Goal: Information Seeking & Learning: Learn about a topic

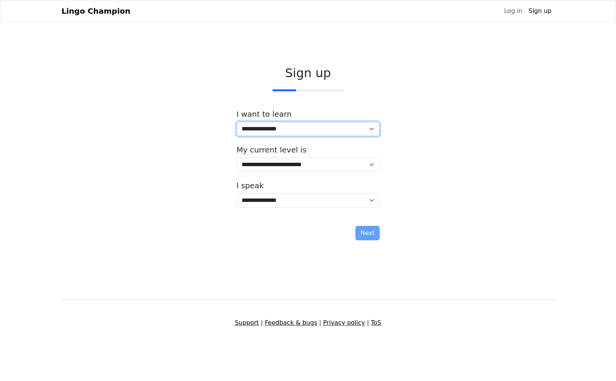
click at [369, 127] on select "**********" at bounding box center [308, 129] width 143 height 14
select select "**"
click at [237, 122] on select "**********" at bounding box center [308, 129] width 143 height 14
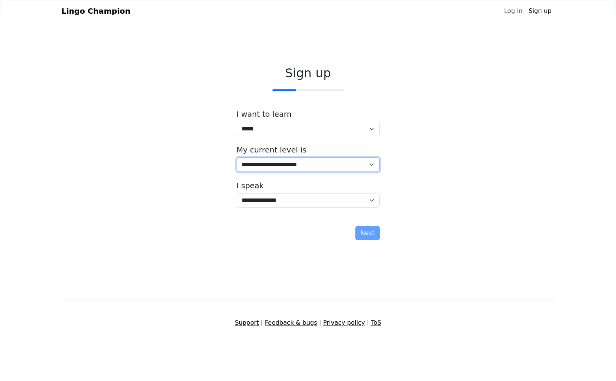
click at [339, 162] on select "**********" at bounding box center [308, 164] width 143 height 14
select select "*"
click at [237, 157] on select "**********" at bounding box center [308, 164] width 143 height 14
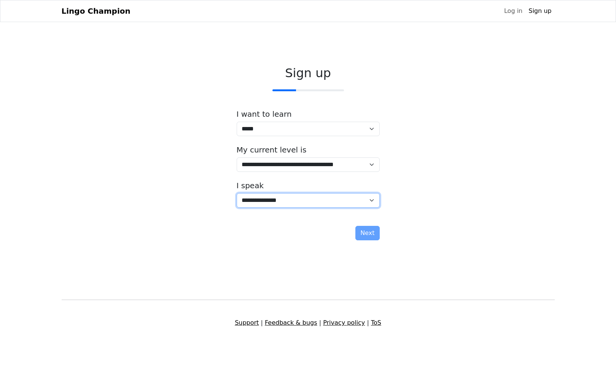
click at [335, 202] on select "**********" at bounding box center [308, 200] width 143 height 14
select select "**"
click at [237, 193] on select "**********" at bounding box center [308, 200] width 143 height 14
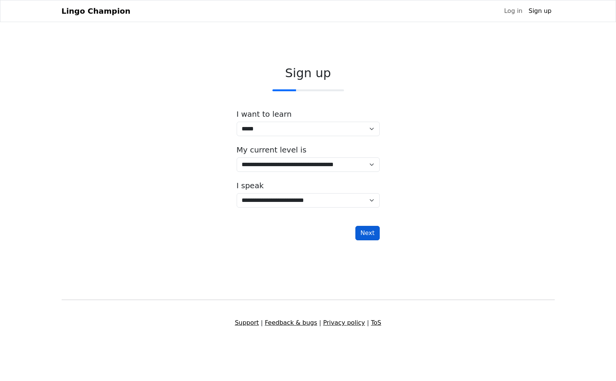
click at [369, 235] on button "Next" at bounding box center [367, 233] width 24 height 14
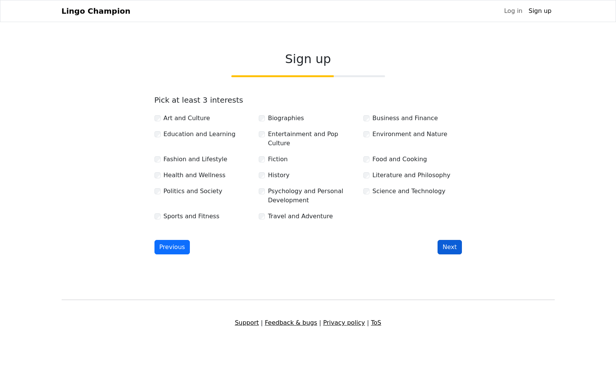
click at [449, 240] on button "Next" at bounding box center [449, 247] width 24 height 14
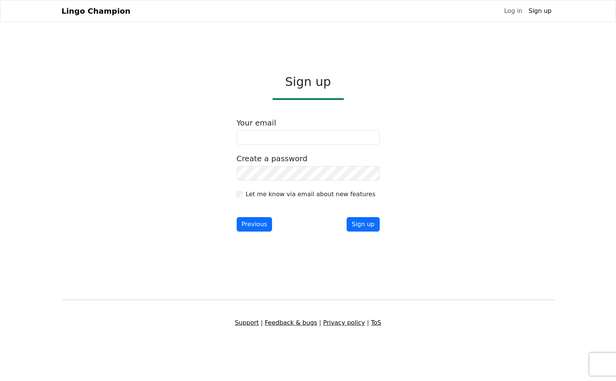
type input "**********"
click at [218, 224] on div "**********" at bounding box center [308, 154] width 493 height 172
click at [375, 225] on button "Sign up" at bounding box center [363, 224] width 33 height 14
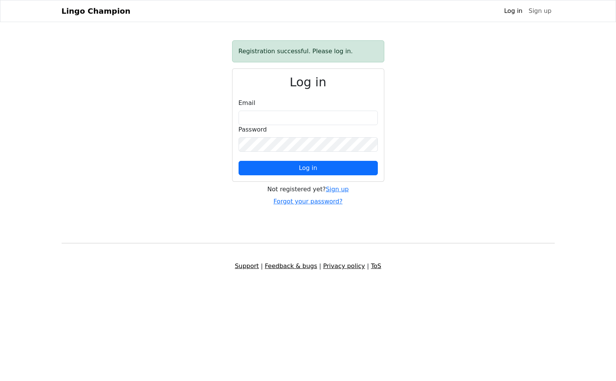
type input "**********"
click at [330, 167] on button "Log in" at bounding box center [307, 168] width 139 height 14
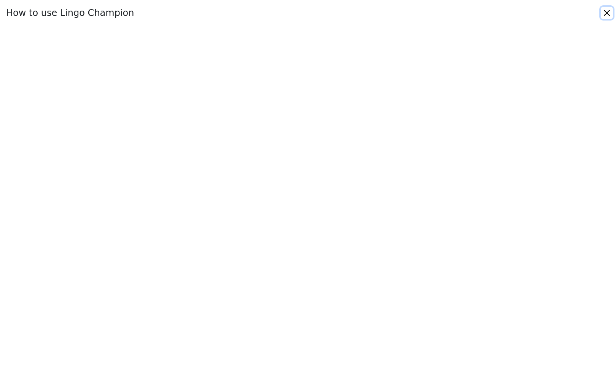
click at [604, 8] on button "Close" at bounding box center [607, 13] width 12 height 12
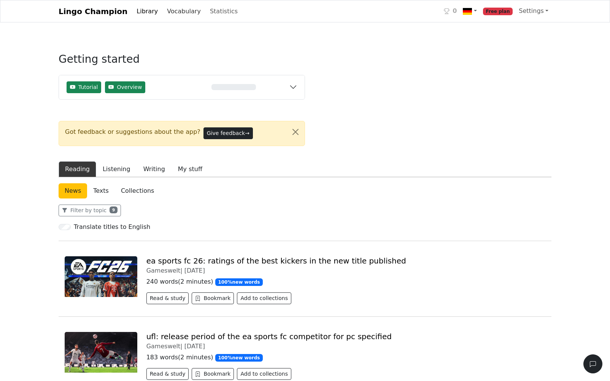
click at [167, 9] on link "Vocabulary" at bounding box center [184, 11] width 40 height 15
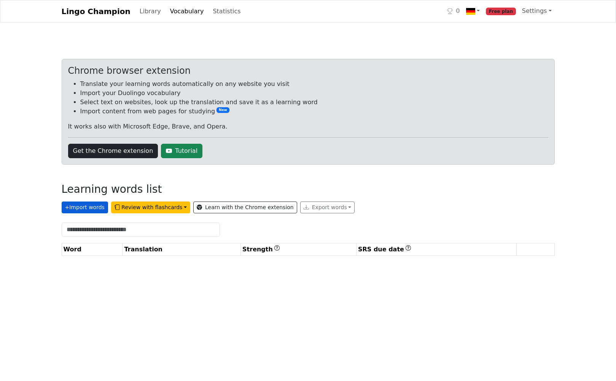
click at [79, 211] on button "+ Import words" at bounding box center [85, 208] width 46 height 12
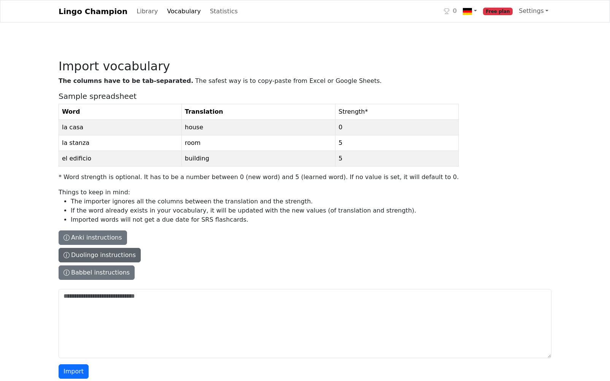
click at [77, 258] on button "Duolingo instructions" at bounding box center [100, 255] width 82 height 14
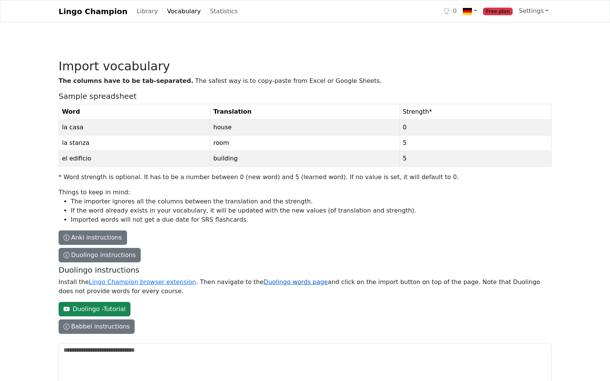
click at [264, 283] on link "Duolingo words page" at bounding box center [296, 281] width 64 height 7
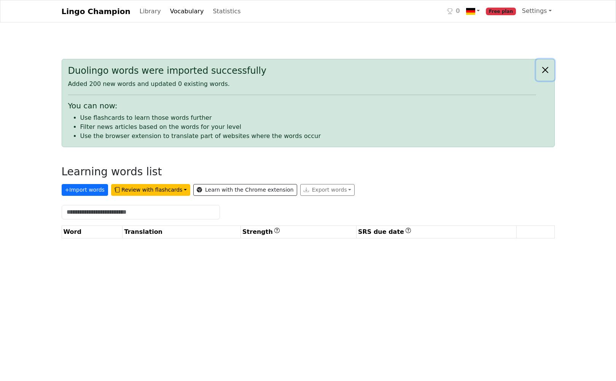
click at [544, 72] on button "Close alert" at bounding box center [545, 69] width 18 height 21
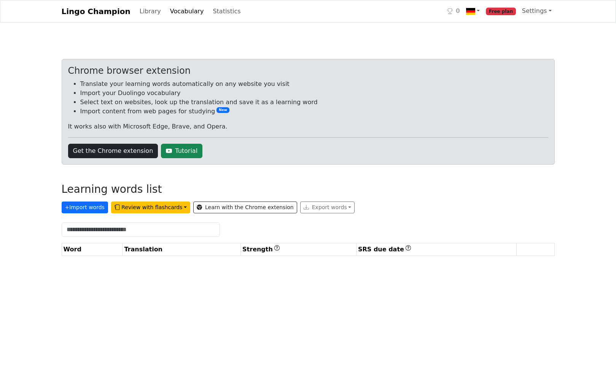
click at [248, 122] on p "It works also with Microsoft Edge, Brave, and Opera." at bounding box center [308, 126] width 480 height 9
click at [141, 13] on link "Library" at bounding box center [150, 11] width 27 height 15
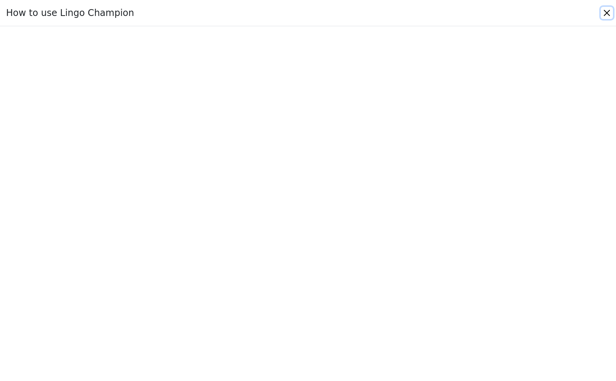
click at [608, 11] on button "Close" at bounding box center [607, 13] width 12 height 12
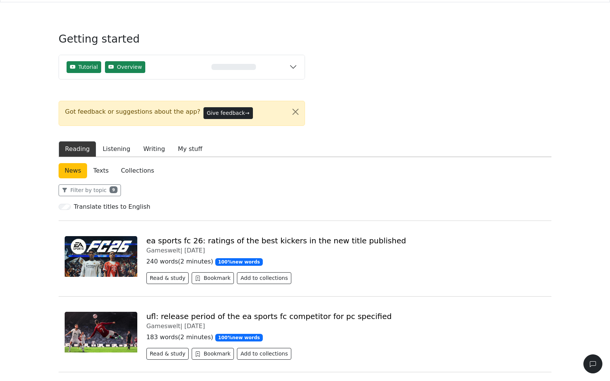
scroll to position [21, 0]
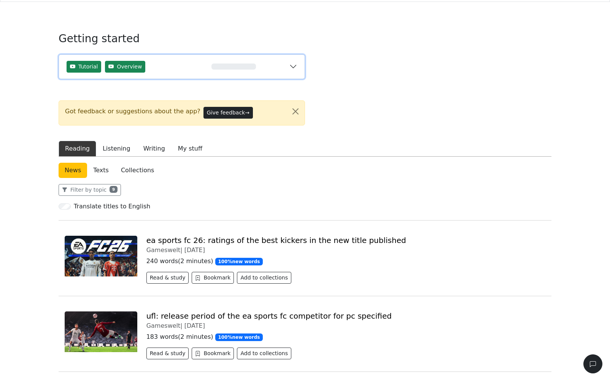
click at [294, 65] on button "Tutorial Overview 0%" at bounding box center [182, 67] width 246 height 24
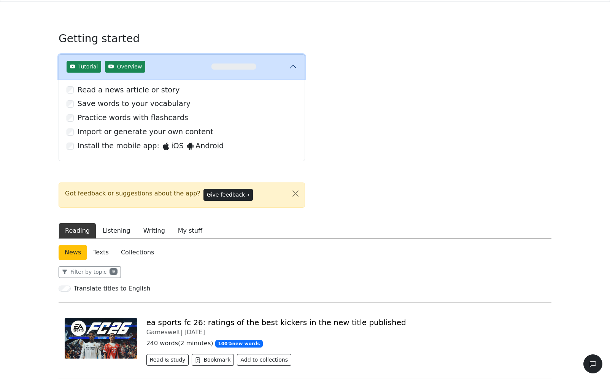
click at [294, 65] on button "Tutorial Overview 0%" at bounding box center [182, 67] width 246 height 24
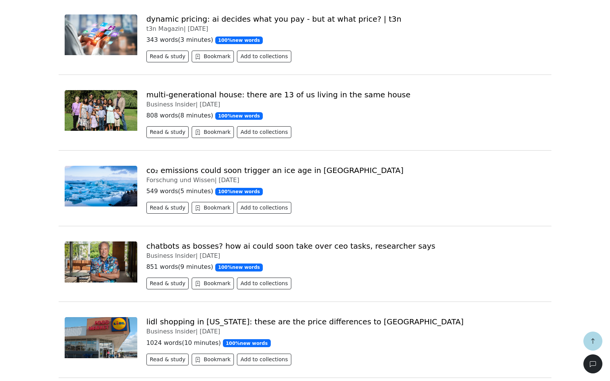
scroll to position [697, 0]
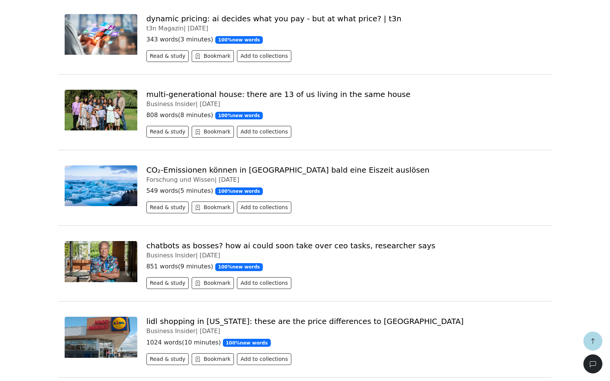
click at [316, 172] on link "CO₂-Emissionen können in [GEOGRAPHIC_DATA] bald eine Eiszeit auslösen" at bounding box center [287, 169] width 283 height 9
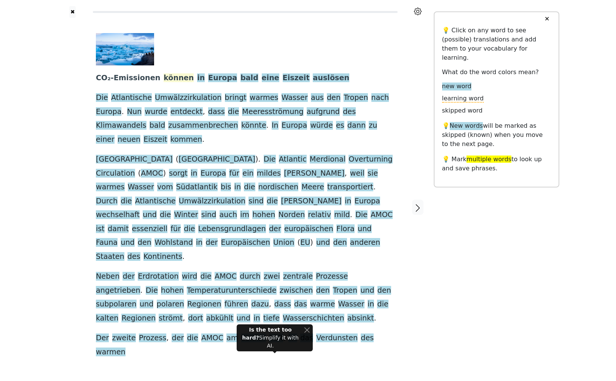
click at [165, 76] on span "können" at bounding box center [179, 78] width 30 height 10
click at [169, 66] on button "Save" at bounding box center [170, 64] width 17 height 10
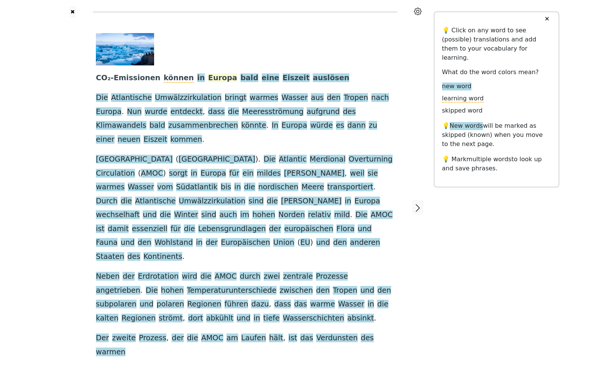
click at [208, 75] on span "Europa" at bounding box center [222, 78] width 29 height 10
click at [210, 63] on button "Save" at bounding box center [214, 64] width 17 height 10
click at [208, 76] on span "Europa" at bounding box center [222, 78] width 29 height 10
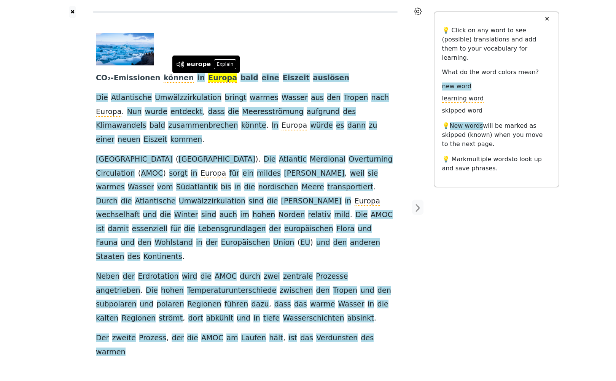
click at [228, 54] on div at bounding box center [242, 49] width 293 height 32
click at [313, 79] on span "auslösen" at bounding box center [331, 78] width 37 height 10
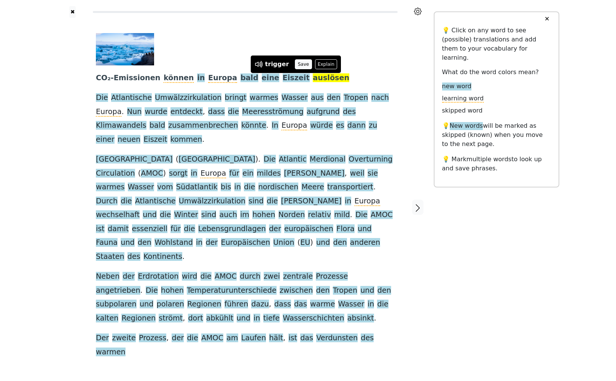
click at [297, 64] on button "Save" at bounding box center [303, 64] width 17 height 10
click at [240, 79] on span "bald" at bounding box center [249, 78] width 18 height 10
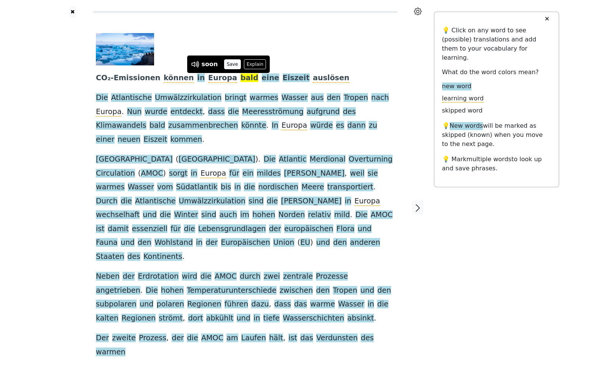
click at [227, 67] on button "Save" at bounding box center [232, 64] width 17 height 10
click at [283, 74] on span "Eiszeit" at bounding box center [296, 78] width 27 height 10
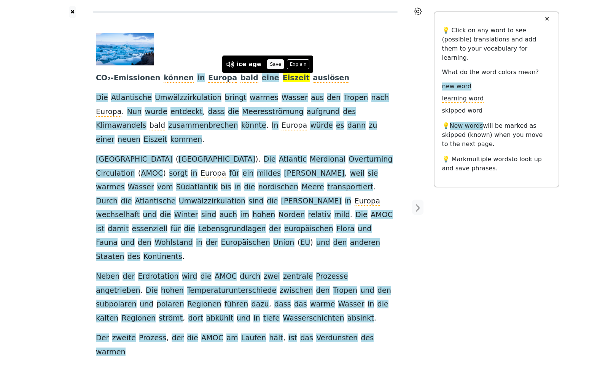
click at [272, 64] on button "Save" at bounding box center [275, 64] width 17 height 10
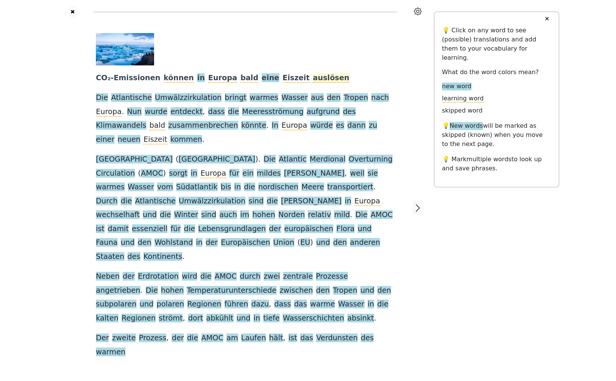
click at [313, 73] on span "auslösen" at bounding box center [331, 78] width 37 height 10
click at [299, 48] on div at bounding box center [242, 49] width 293 height 32
click at [262, 79] on span "eine" at bounding box center [270, 78] width 17 height 10
click at [243, 65] on button "Save" at bounding box center [245, 64] width 17 height 10
click at [100, 102] on span "Die" at bounding box center [102, 98] width 12 height 10
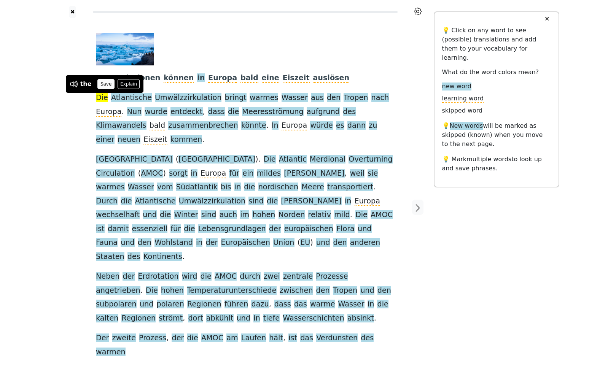
click at [103, 85] on button "Save" at bounding box center [105, 84] width 17 height 10
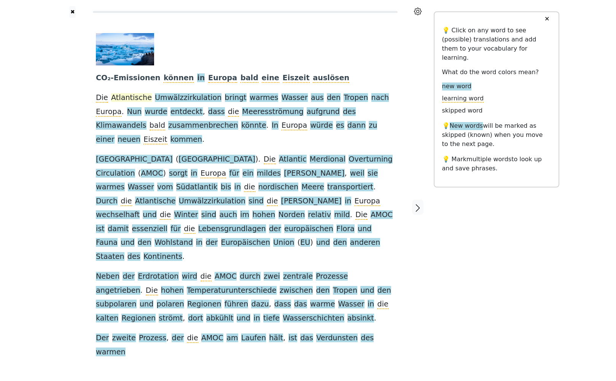
click at [123, 97] on span "Atlantische" at bounding box center [131, 98] width 41 height 10
click at [135, 84] on button "Save" at bounding box center [140, 84] width 17 height 10
click at [157, 95] on span "Umwälzzirkulation" at bounding box center [188, 98] width 67 height 10
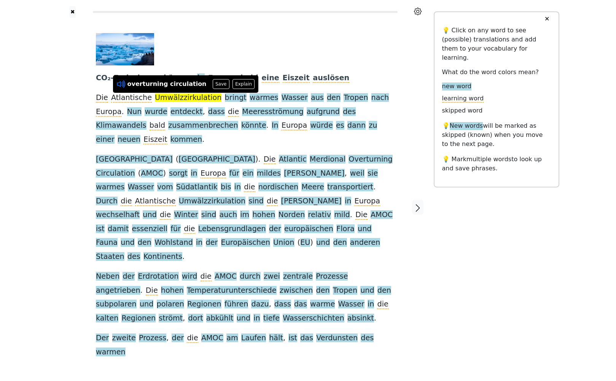
click at [120, 86] on icon at bounding box center [120, 84] width 6 height 6
click at [213, 85] on button "Save" at bounding box center [221, 84] width 17 height 10
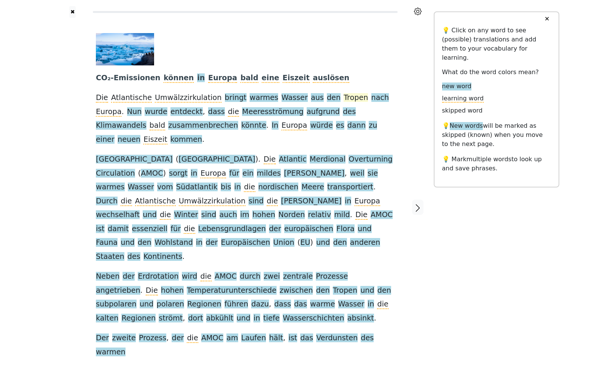
click at [343, 103] on span "Tropen" at bounding box center [355, 98] width 24 height 10
click at [332, 87] on button "Save" at bounding box center [336, 84] width 17 height 10
click at [311, 100] on span "aus" at bounding box center [317, 98] width 13 height 10
click at [290, 87] on button "Save" at bounding box center [297, 84] width 17 height 10
click at [225, 101] on span "bringt" at bounding box center [236, 98] width 22 height 10
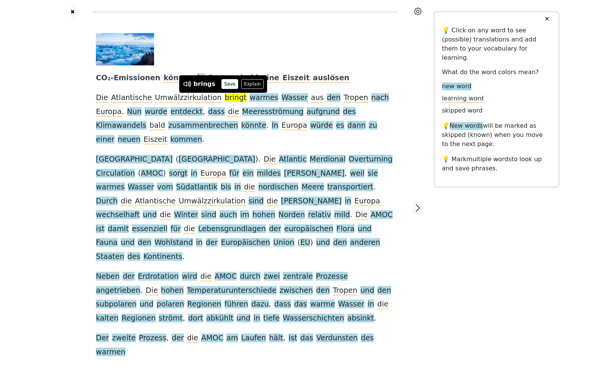
click at [222, 86] on button "Save" at bounding box center [229, 84] width 17 height 10
click at [250, 101] on span "warmes" at bounding box center [264, 98] width 29 height 10
click at [246, 87] on button "Save" at bounding box center [253, 84] width 17 height 10
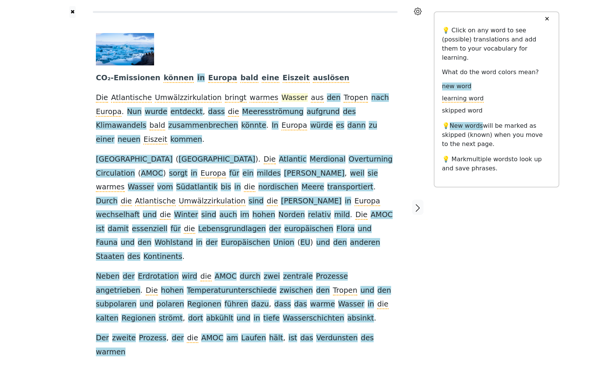
click at [281, 95] on span "Wasser" at bounding box center [294, 98] width 26 height 10
click at [273, 83] on button "Save" at bounding box center [280, 84] width 17 height 10
click at [327, 99] on span "den" at bounding box center [334, 98] width 14 height 10
click at [305, 87] on button "Save" at bounding box center [308, 84] width 17 height 10
click at [371, 101] on span "nach" at bounding box center [380, 98] width 18 height 10
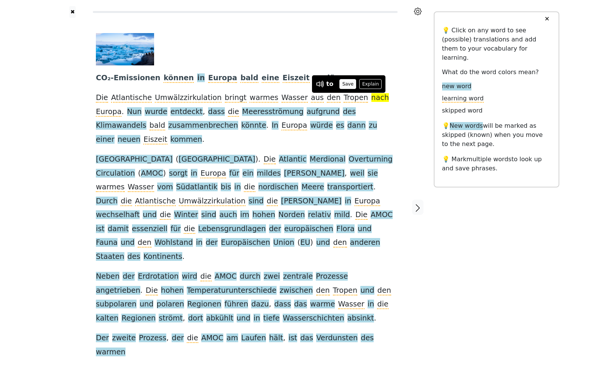
click at [346, 84] on button "Save" at bounding box center [347, 84] width 17 height 10
click at [127, 116] on span "Nun" at bounding box center [134, 112] width 15 height 10
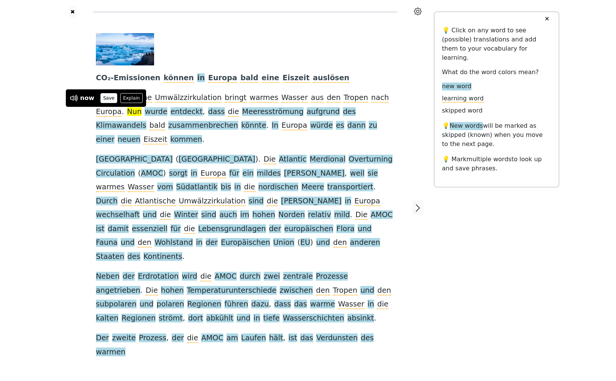
click at [102, 103] on button "Save" at bounding box center [108, 98] width 17 height 10
click at [145, 111] on span "wurde" at bounding box center [156, 112] width 22 height 10
click at [124, 100] on button "Save" at bounding box center [128, 98] width 17 height 10
click at [170, 108] on span "entdeckt" at bounding box center [186, 112] width 32 height 10
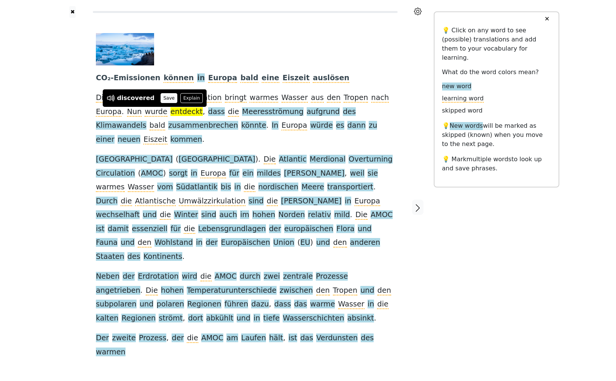
click at [161, 100] on button "Save" at bounding box center [169, 98] width 17 height 10
click at [127, 116] on span "Nun" at bounding box center [134, 112] width 15 height 10
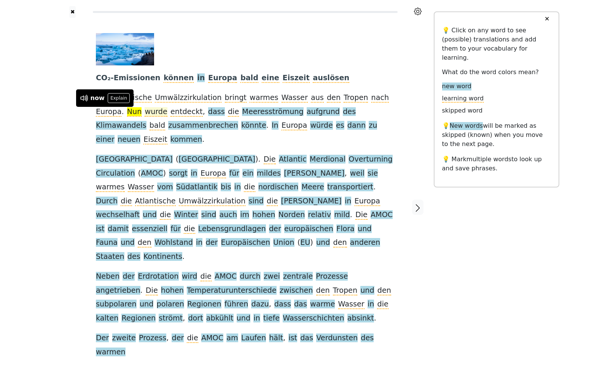
click at [145, 116] on span "wurde" at bounding box center [156, 112] width 22 height 10
click at [101, 119] on div "CO₂-Emissionen können in [GEOGRAPHIC_DATA] bald eine Eiszeit auslösen Die Atlan…" at bounding box center [245, 196] width 299 height 326
click at [127, 115] on span "Nun" at bounding box center [134, 112] width 15 height 10
click at [170, 114] on span "entdeckt" at bounding box center [186, 112] width 32 height 10
drag, startPoint x: 146, startPoint y: 114, endPoint x: 121, endPoint y: 99, distance: 29.0
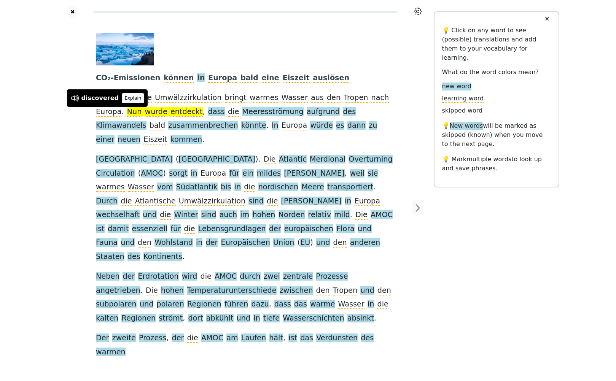
click at [122, 99] on button "Explain" at bounding box center [133, 98] width 22 height 10
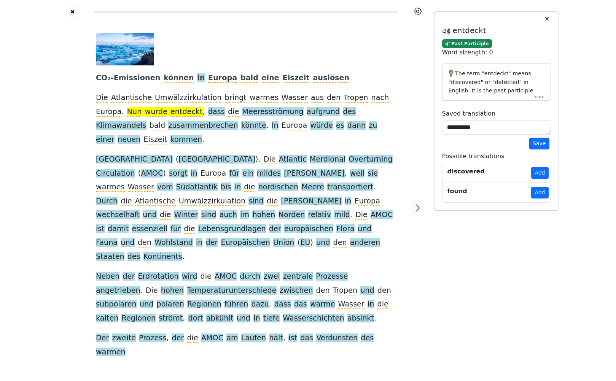
click at [127, 112] on span "Nun" at bounding box center [134, 112] width 15 height 10
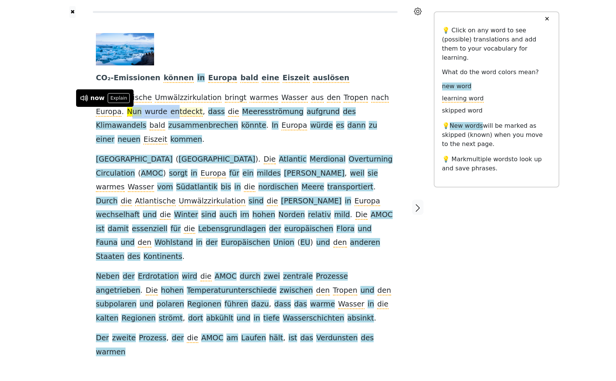
click at [170, 116] on span "entdeckt" at bounding box center [186, 112] width 32 height 10
drag, startPoint x: 143, startPoint y: 116, endPoint x: 118, endPoint y: 114, distance: 25.2
click at [145, 114] on span "wurde" at bounding box center [156, 112] width 22 height 10
click at [127, 116] on span "Nun" at bounding box center [134, 112] width 15 height 10
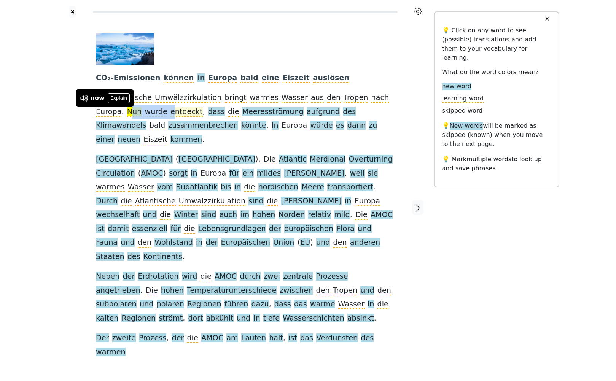
click at [170, 115] on span "entdeckt" at bounding box center [186, 112] width 32 height 10
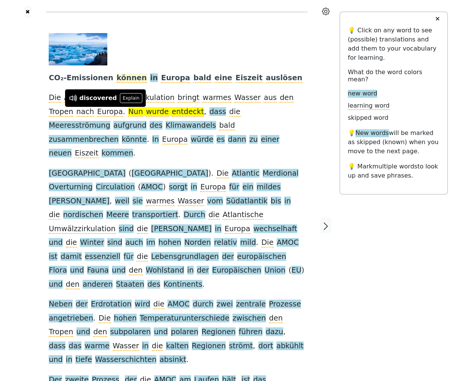
click at [193, 81] on span "bald" at bounding box center [202, 78] width 18 height 10
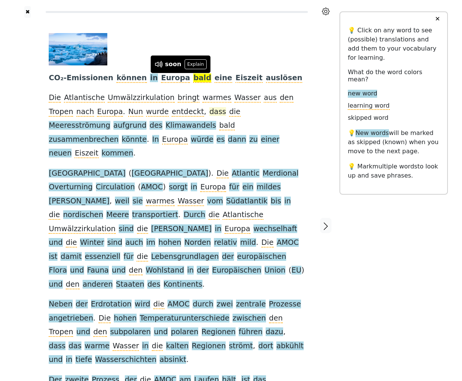
click at [209, 114] on span "dass" at bounding box center [217, 112] width 17 height 10
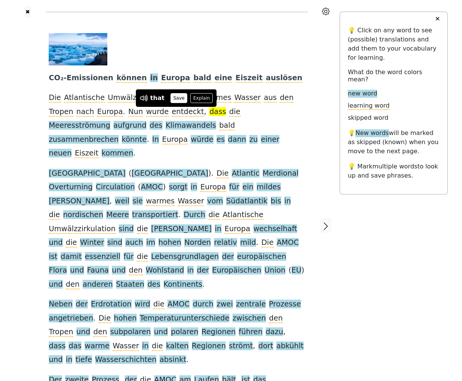
click at [172, 95] on button "Save" at bounding box center [178, 98] width 17 height 10
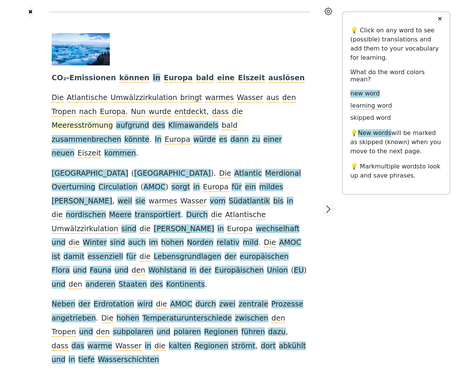
click at [113, 121] on span "Meeresströmung" at bounding box center [82, 126] width 61 height 10
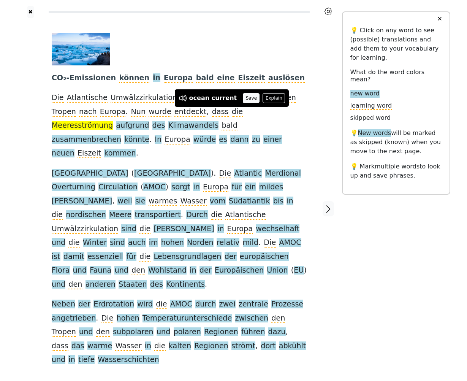
click at [243, 100] on button "Save" at bounding box center [251, 98] width 17 height 10
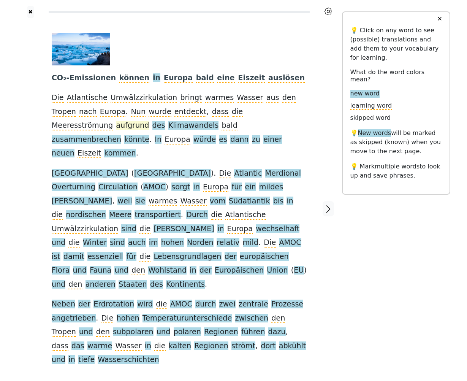
click at [149, 121] on span "aufgrund" at bounding box center [132, 126] width 33 height 10
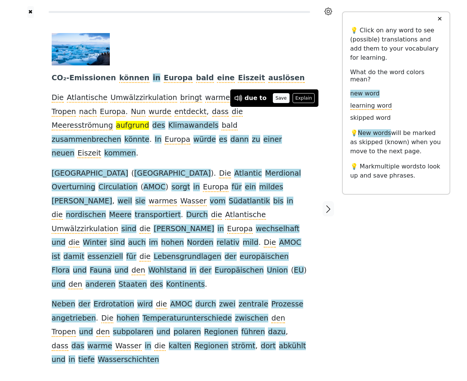
click at [275, 100] on button "Save" at bounding box center [281, 98] width 17 height 10
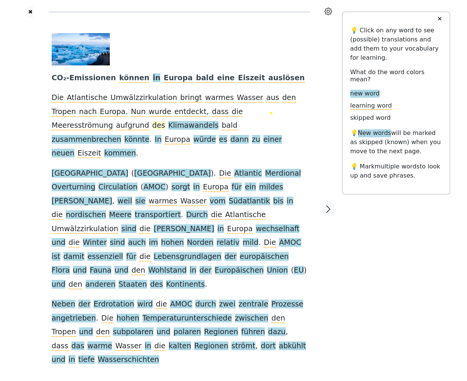
click at [165, 121] on span "des" at bounding box center [159, 126] width 13 height 10
click at [290, 101] on button "Save" at bounding box center [298, 98] width 17 height 10
click at [169, 126] on span "Klimawandels" at bounding box center [194, 126] width 51 height 10
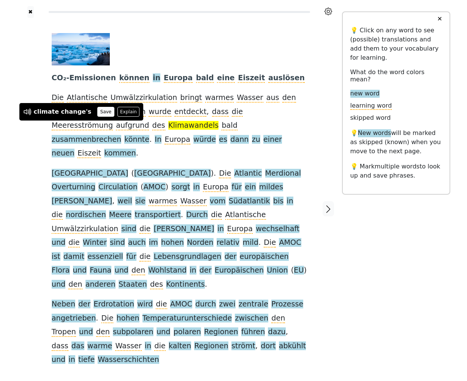
click at [97, 110] on button "Save" at bounding box center [105, 112] width 17 height 10
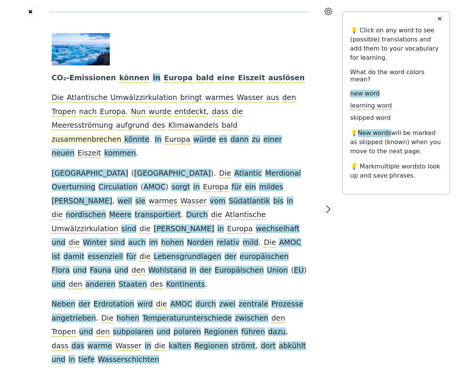
click at [121, 135] on span "zusammenbrechen" at bounding box center [87, 140] width 70 height 10
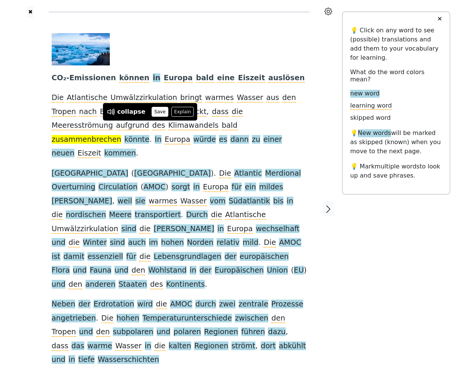
click at [154, 114] on button "Save" at bounding box center [160, 112] width 17 height 10
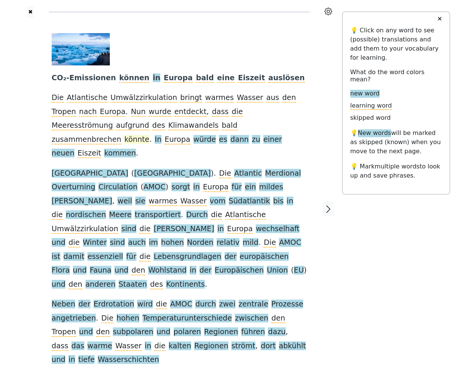
click at [149, 135] on span "könnte" at bounding box center [136, 140] width 25 height 10
click at [197, 116] on button "Save" at bounding box center [198, 112] width 17 height 10
click at [121, 135] on span "zusammenbrechen" at bounding box center [87, 140] width 70 height 10
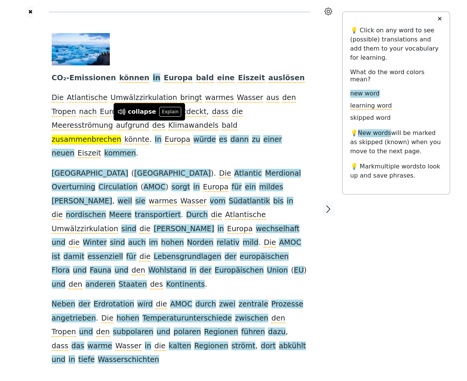
click at [175, 142] on div "CO₂-Emissionen können in [GEOGRAPHIC_DATA] bald eine Eiszeit auslösen Die Atlan…" at bounding box center [180, 200] width 256 height 334
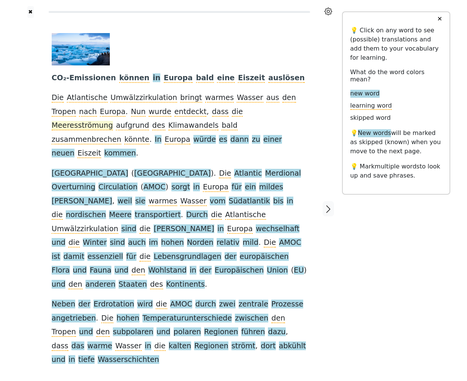
click at [113, 121] on span "Meeresströmung" at bounding box center [82, 126] width 61 height 10
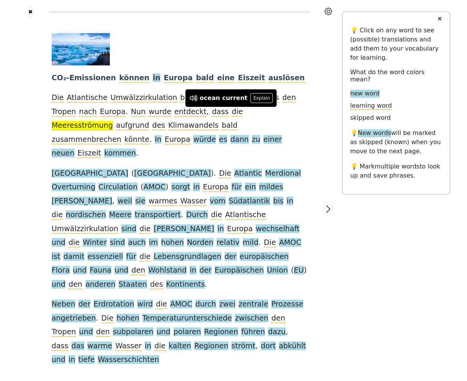
click at [289, 141] on div "CO₂-Emissionen können in [GEOGRAPHIC_DATA] bald eine Eiszeit auslösen Die Atlan…" at bounding box center [180, 200] width 256 height 334
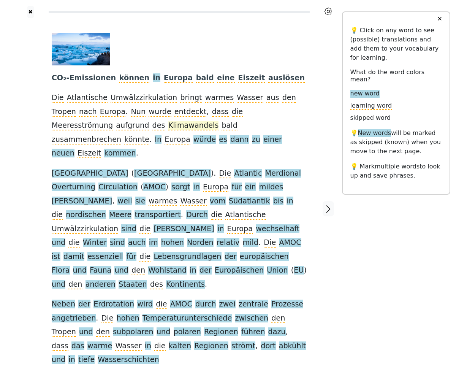
click at [169, 124] on span "Klimawandels" at bounding box center [194, 126] width 51 height 10
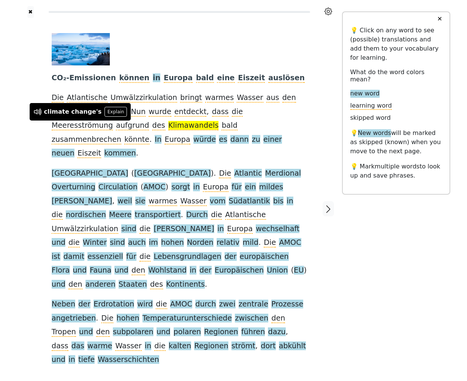
click at [28, 134] on div at bounding box center [30, 209] width 27 height 382
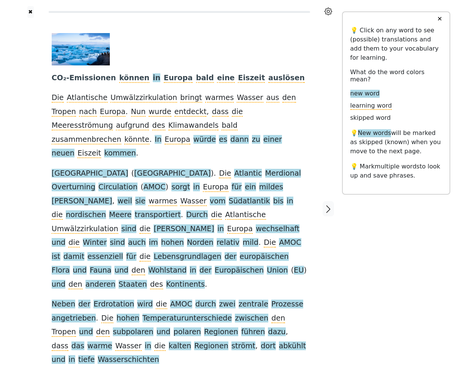
click at [207, 359] on link "Simplify with AI" at bounding box center [258, 365] width 158 height 12
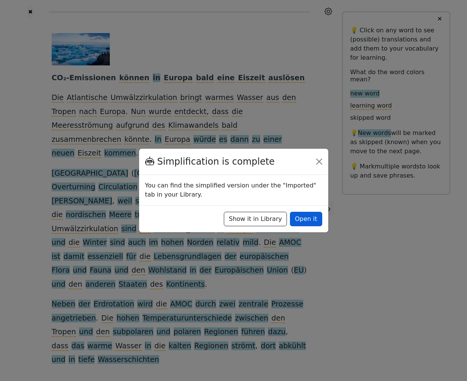
click at [311, 216] on button "Open it" at bounding box center [306, 219] width 32 height 14
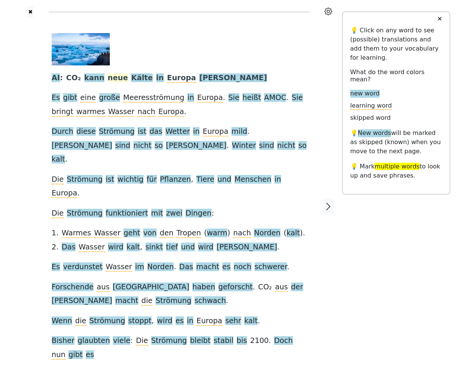
click at [108, 79] on span "neue" at bounding box center [118, 78] width 20 height 10
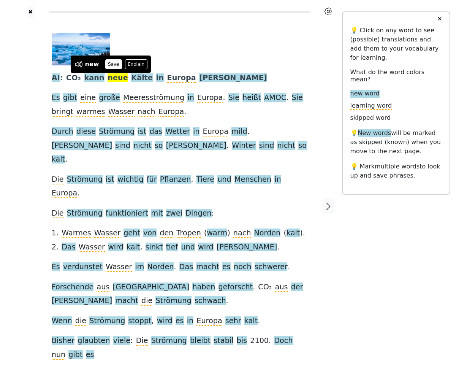
click at [112, 67] on button "Save" at bounding box center [113, 64] width 17 height 10
click at [85, 77] on span "kann" at bounding box center [94, 78] width 20 height 10
click at [94, 66] on button "Save" at bounding box center [92, 64] width 17 height 10
click at [131, 81] on span "Kälte" at bounding box center [142, 78] width 22 height 10
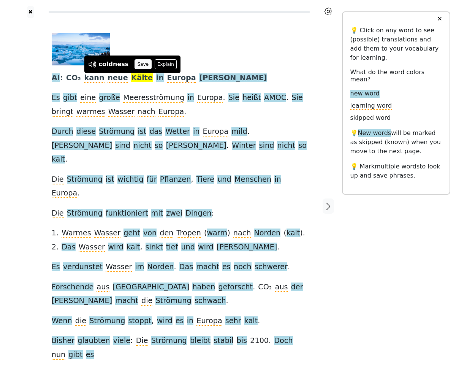
click at [135, 67] on button "Save" at bounding box center [143, 64] width 17 height 10
click at [156, 78] on span "in" at bounding box center [160, 78] width 8 height 10
click at [146, 65] on button "Save" at bounding box center [148, 64] width 17 height 10
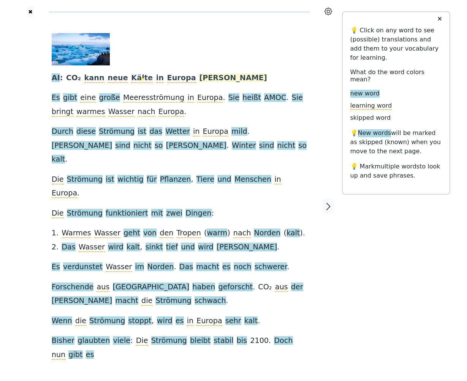
click at [199, 81] on span "[PERSON_NAME]" at bounding box center [233, 78] width 68 height 10
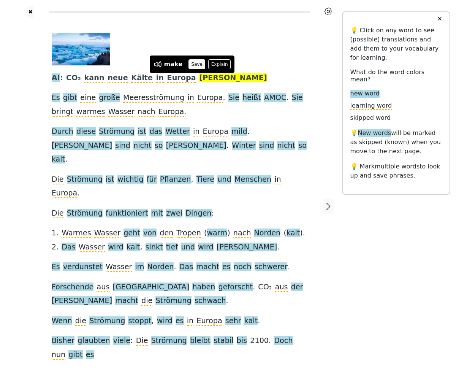
click at [192, 66] on button "Save" at bounding box center [197, 64] width 17 height 10
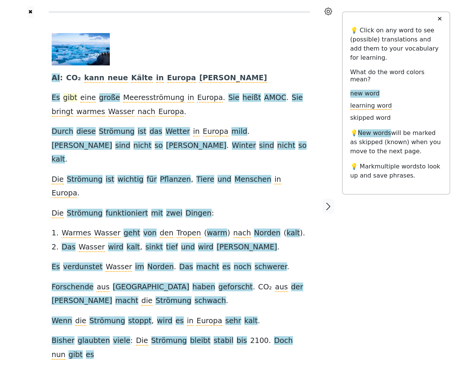
click at [68, 99] on span "gibt" at bounding box center [70, 98] width 14 height 10
click at [73, 83] on button "Save" at bounding box center [81, 84] width 17 height 10
click at [54, 98] on span "Es" at bounding box center [56, 98] width 8 height 10
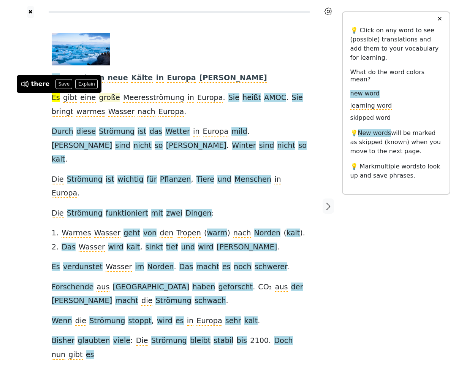
click at [104, 99] on span "große" at bounding box center [109, 98] width 21 height 10
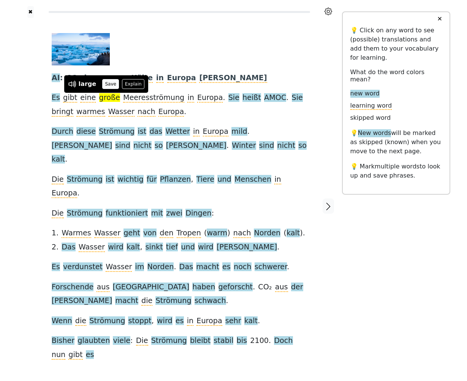
click at [106, 85] on button "Save" at bounding box center [110, 84] width 17 height 10
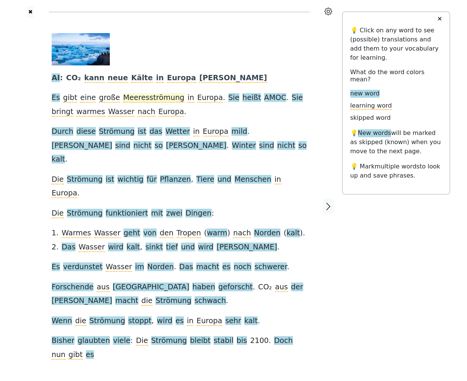
click at [157, 101] on span "Meeresströmung" at bounding box center [153, 98] width 61 height 10
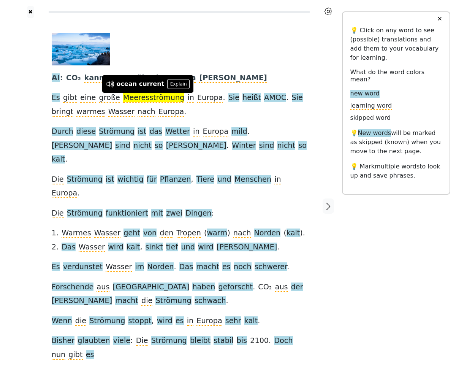
click at [165, 112] on div "AI : CO₂ kann neue Kälte in [GEOGRAPHIC_DATA] [PERSON_NAME] gibt eine große Mee…" at bounding box center [180, 197] width 256 height 329
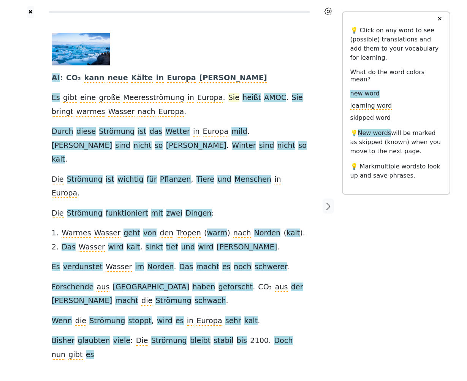
click at [229, 98] on span "Sie" at bounding box center [234, 98] width 11 height 10
click at [213, 87] on button "Save" at bounding box center [218, 84] width 17 height 10
click at [243, 94] on span "heißt" at bounding box center [252, 98] width 19 height 10
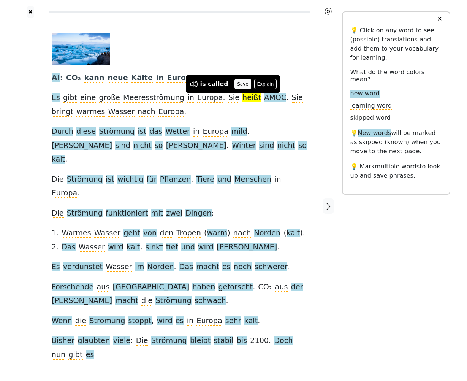
click at [237, 82] on button "Save" at bounding box center [243, 84] width 17 height 10
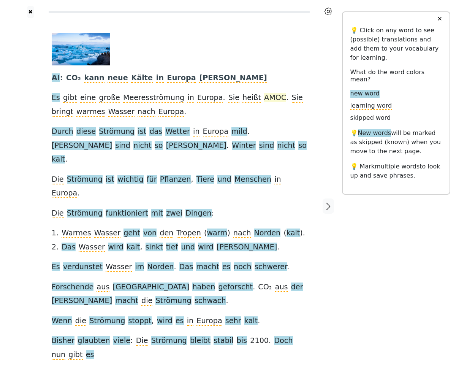
click at [264, 99] on span "AMOC" at bounding box center [275, 98] width 22 height 10
click at [256, 86] on button "Save" at bounding box center [258, 84] width 17 height 10
click at [63, 134] on span "Durch" at bounding box center [63, 132] width 22 height 10
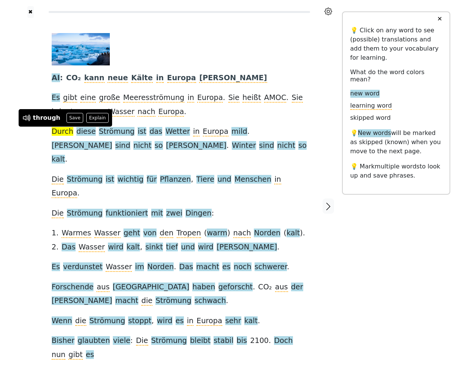
click at [63, 128] on span "Durch" at bounding box center [63, 132] width 22 height 10
drag, startPoint x: 37, startPoint y: 136, endPoint x: 33, endPoint y: 141, distance: 6.5
click at [33, 141] on div at bounding box center [30, 206] width 27 height 377
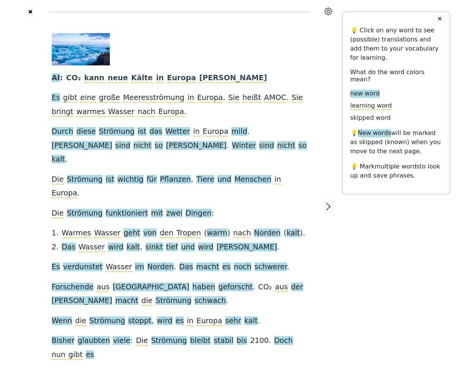
click at [33, 141] on div at bounding box center [30, 206] width 27 height 377
click at [56, 132] on span "Durch" at bounding box center [63, 132] width 22 height 10
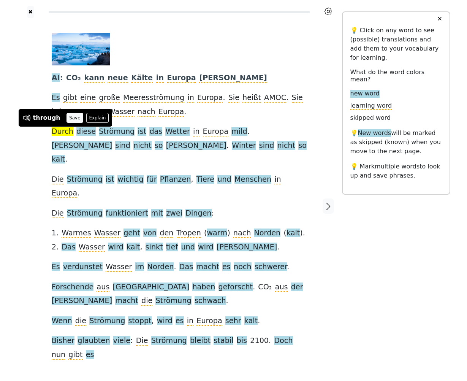
click at [67, 119] on button "Save" at bounding box center [75, 118] width 17 height 10
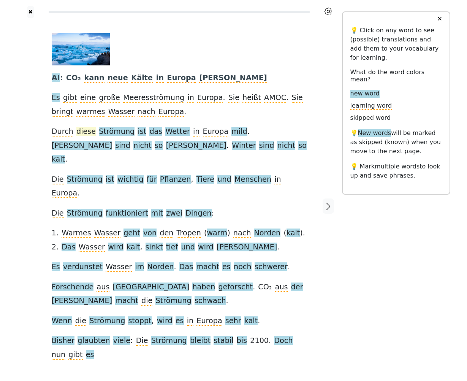
click at [79, 129] on span "diese" at bounding box center [85, 132] width 19 height 10
click at [85, 120] on button "Save" at bounding box center [87, 118] width 17 height 10
click at [107, 130] on span "Strömung" at bounding box center [117, 132] width 36 height 10
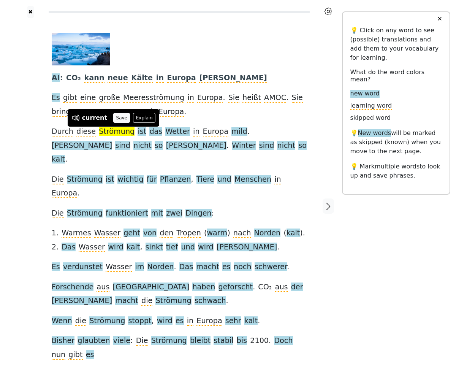
click at [115, 118] on button "Save" at bounding box center [121, 118] width 17 height 10
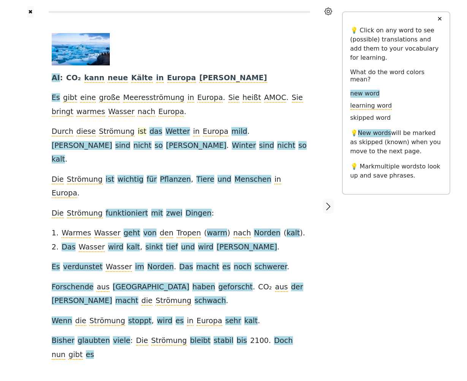
click at [138, 133] on span "ist" at bounding box center [142, 132] width 9 height 10
click at [134, 119] on button "Save" at bounding box center [133, 118] width 17 height 10
click at [149, 135] on span "das" at bounding box center [155, 132] width 13 height 10
click at [144, 122] on button "Save" at bounding box center [148, 118] width 17 height 10
click at [165, 130] on span "Wetter" at bounding box center [177, 132] width 24 height 10
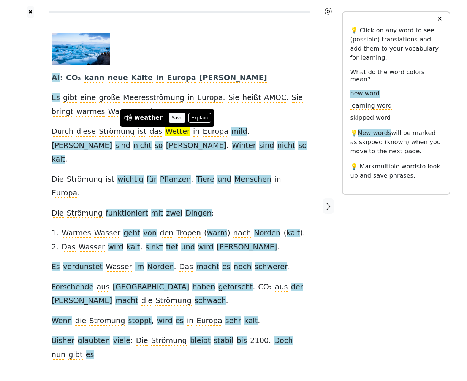
click at [173, 117] on button "Save" at bounding box center [177, 118] width 17 height 10
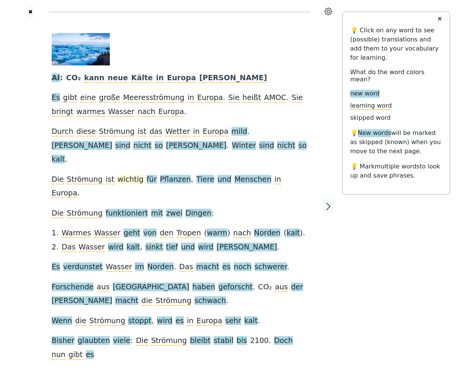
click at [124, 175] on span "wichtig" at bounding box center [131, 180] width 26 height 10
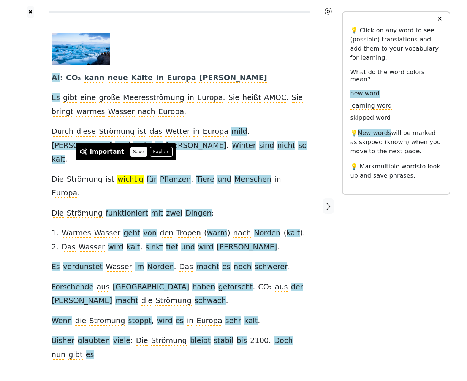
click at [130, 151] on button "Save" at bounding box center [138, 152] width 17 height 10
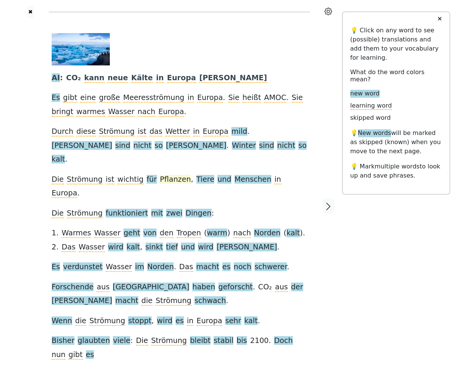
click at [160, 175] on span "Pflanzen" at bounding box center [175, 180] width 31 height 10
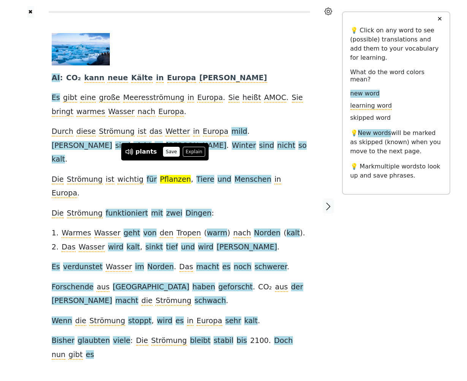
click at [166, 155] on button "Save" at bounding box center [171, 152] width 17 height 10
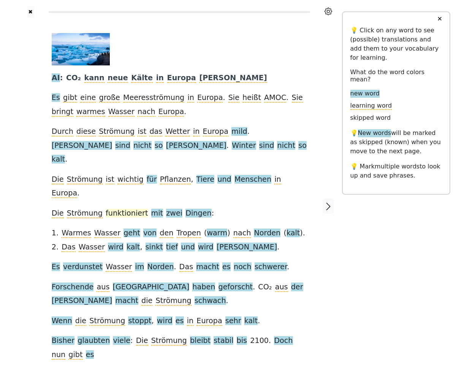
click at [121, 209] on span "funktioniert" at bounding box center [127, 214] width 43 height 10
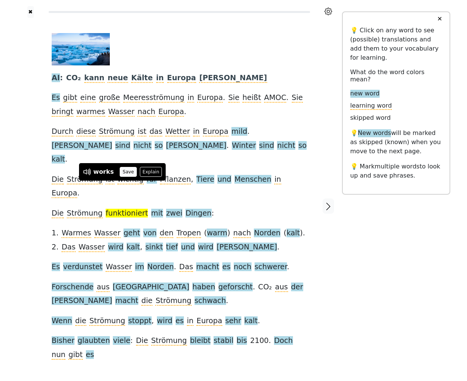
click at [124, 172] on button "Save" at bounding box center [128, 172] width 17 height 10
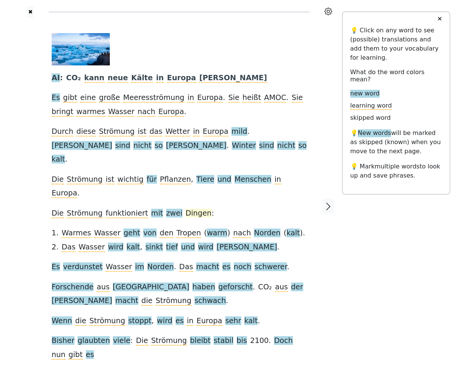
click at [186, 209] on span "Dingen" at bounding box center [199, 214] width 26 height 10
click at [205, 183] on div "AI : CO₂ kann neue Kälte in [GEOGRAPHIC_DATA] [PERSON_NAME] gibt eine große Mee…" at bounding box center [180, 197] width 256 height 329
click at [124, 229] on span "geht" at bounding box center [132, 234] width 17 height 10
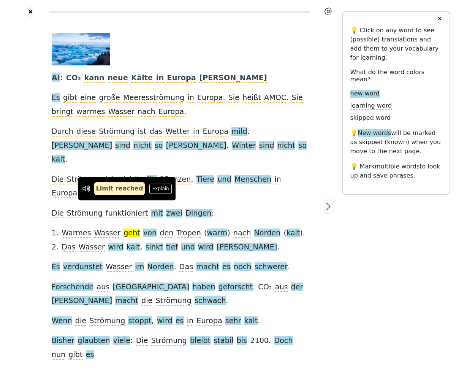
click at [227, 178] on div "AI : CO₂ kann neue Kälte in [GEOGRAPHIC_DATA] [PERSON_NAME] gibt eine große Mee…" at bounding box center [180, 197] width 256 height 329
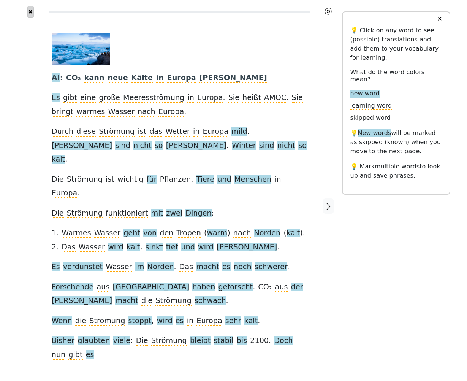
click at [30, 13] on button "✖" at bounding box center [30, 12] width 6 height 12
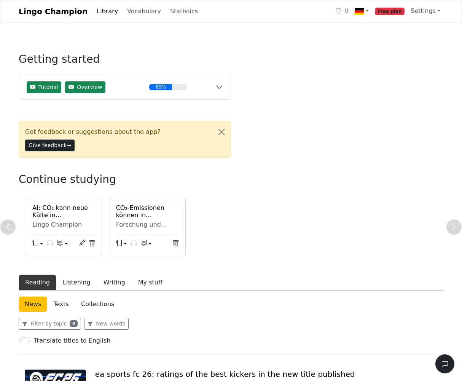
click at [391, 11] on span "Free plan" at bounding box center [390, 12] width 30 height 8
